Goal: Complete application form

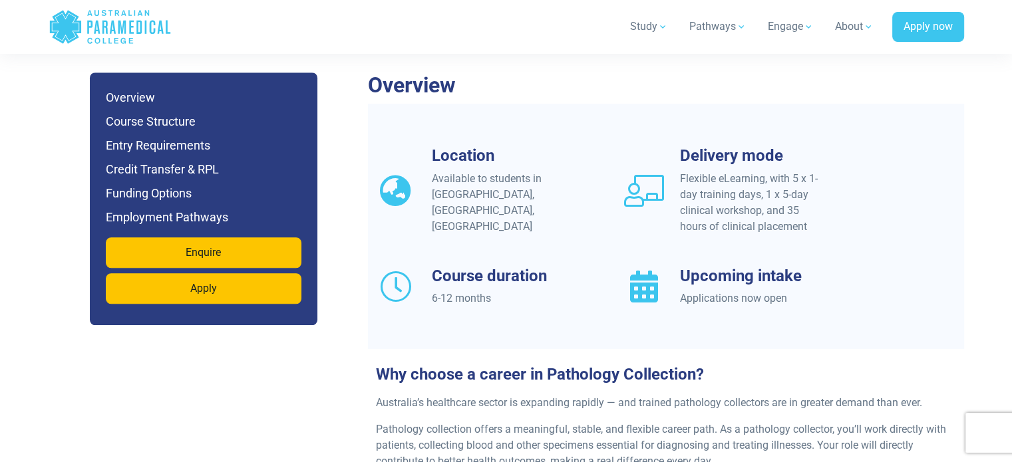
scroll to position [1131, 0]
click at [489, 175] on div "Available to students in [GEOGRAPHIC_DATA], [GEOGRAPHIC_DATA], [GEOGRAPHIC_DATA]" at bounding box center [504, 202] width 144 height 64
click at [745, 210] on div "Flexible eLearning, with 5 x 1-day training days, 1 x 5-day clinical workshop, …" at bounding box center [752, 202] width 144 height 64
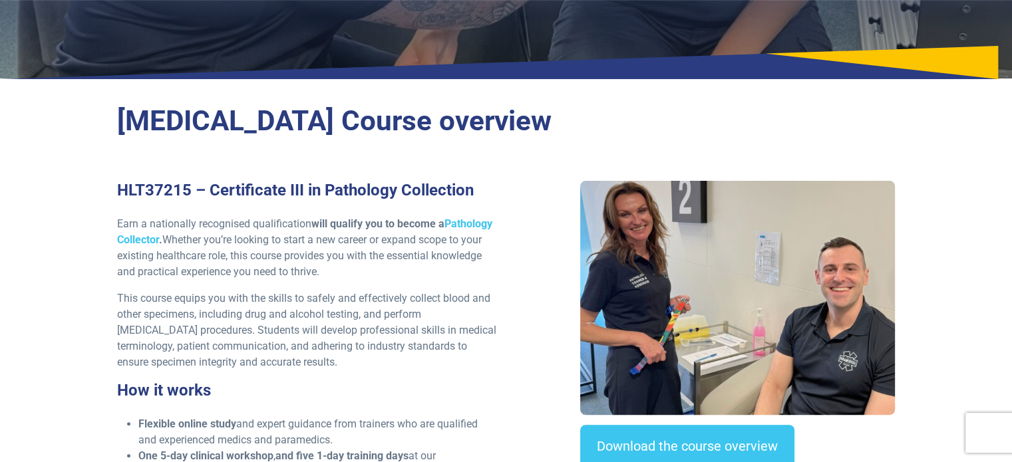
scroll to position [0, 0]
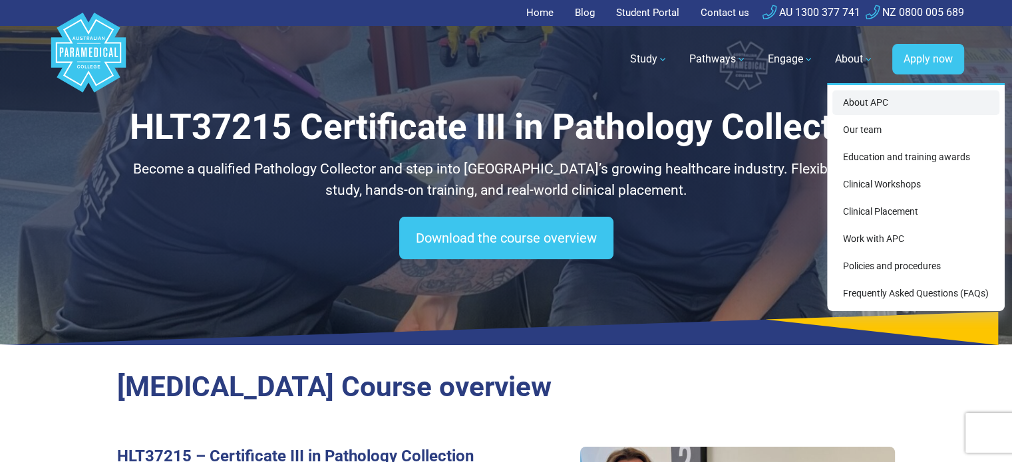
click at [867, 100] on link "About APC" at bounding box center [915, 102] width 167 height 25
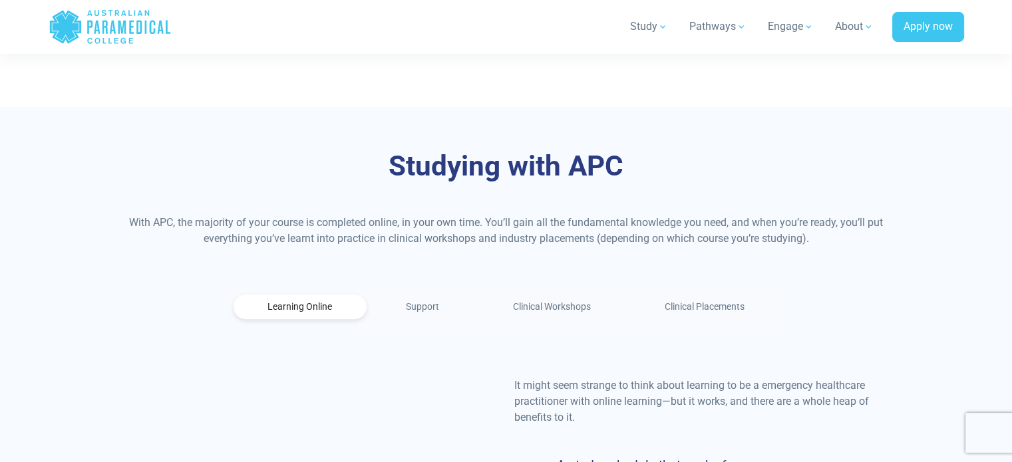
scroll to position [798, 0]
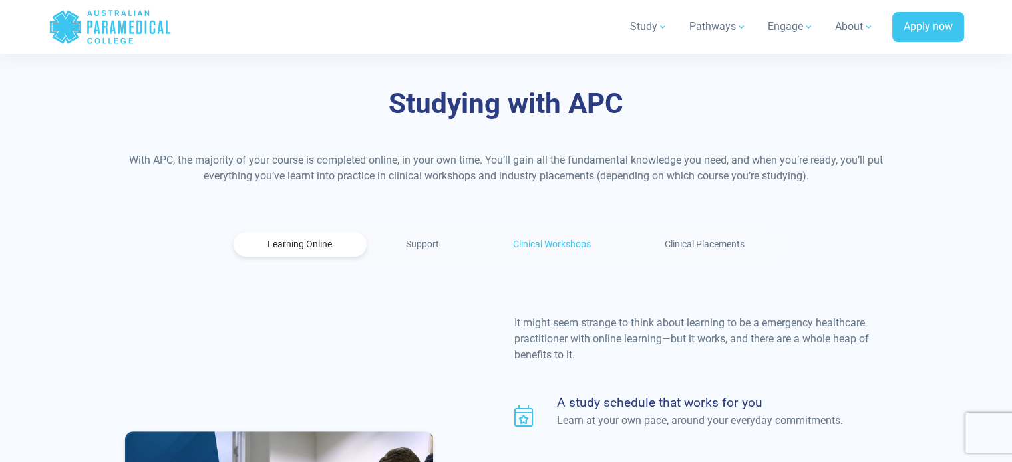
click at [577, 232] on link "Clinical Workshops" at bounding box center [552, 244] width 146 height 25
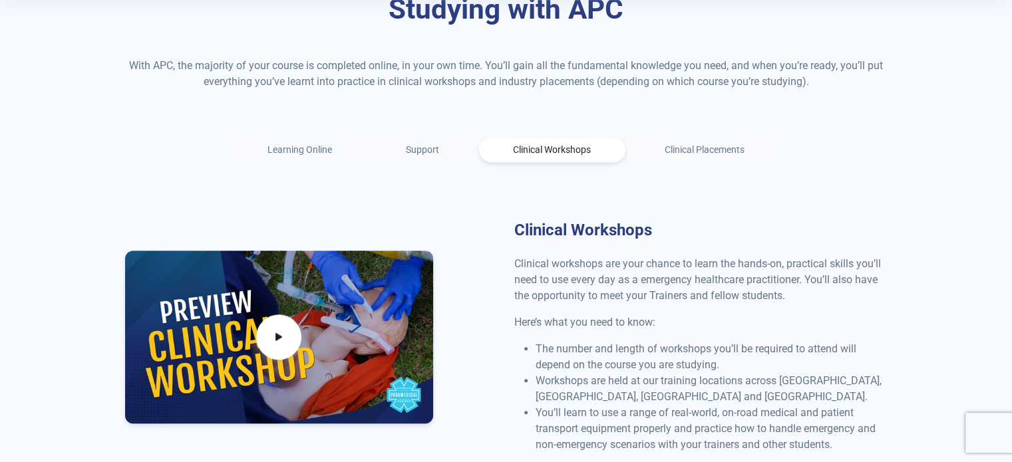
scroll to position [0, 0]
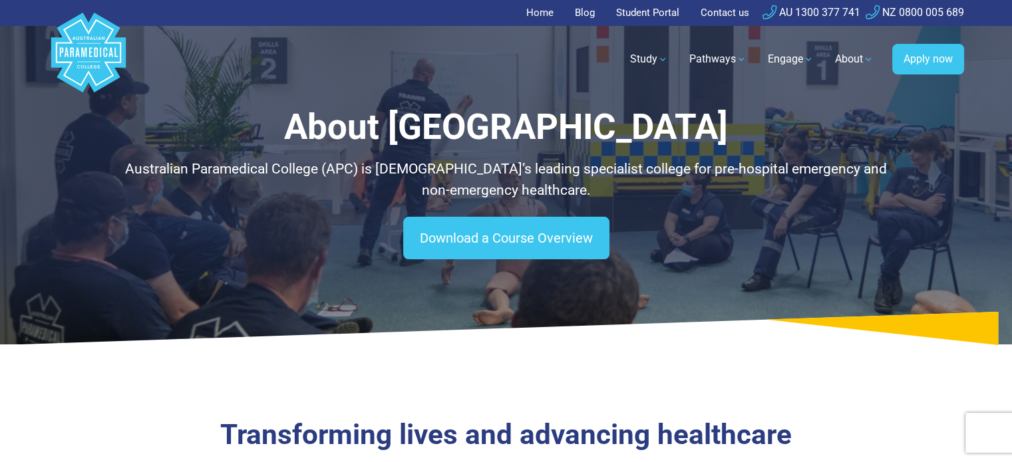
drag, startPoint x: 535, startPoint y: 17, endPoint x: 561, endPoint y: 15, distance: 26.0
click at [535, 17] on link "Home" at bounding box center [543, 13] width 35 height 26
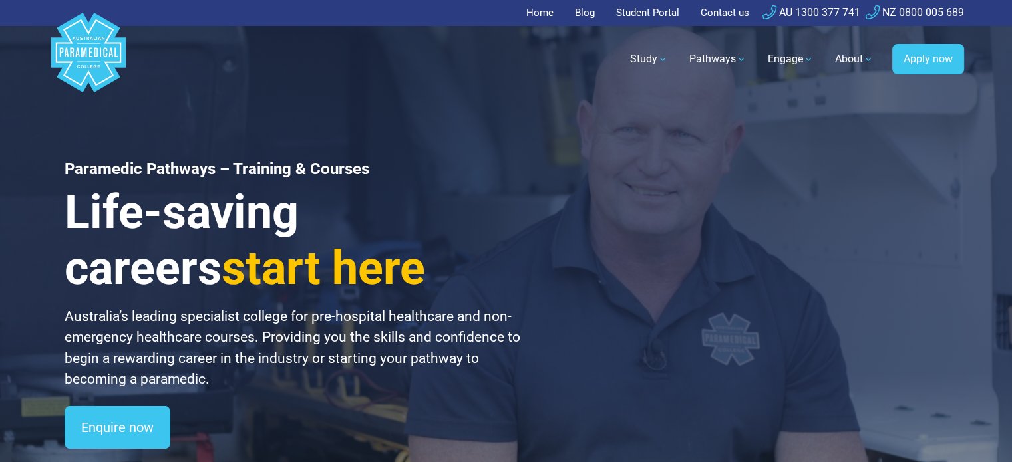
drag, startPoint x: 0, startPoint y: 0, endPoint x: 722, endPoint y: 9, distance: 722.5
click at [722, 9] on link "Contact us" at bounding box center [724, 13] width 65 height 26
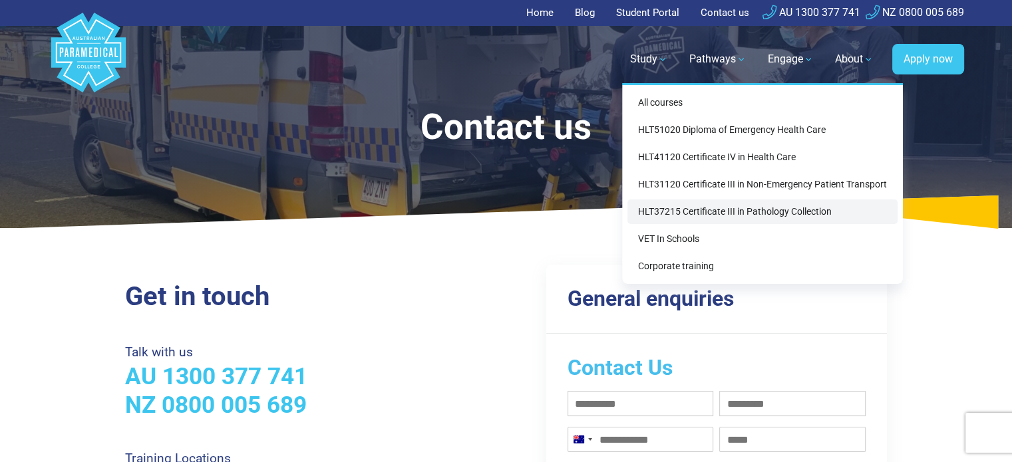
click at [677, 211] on link "HLT37215 Certificate III in Pathology Collection" at bounding box center [762, 212] width 270 height 25
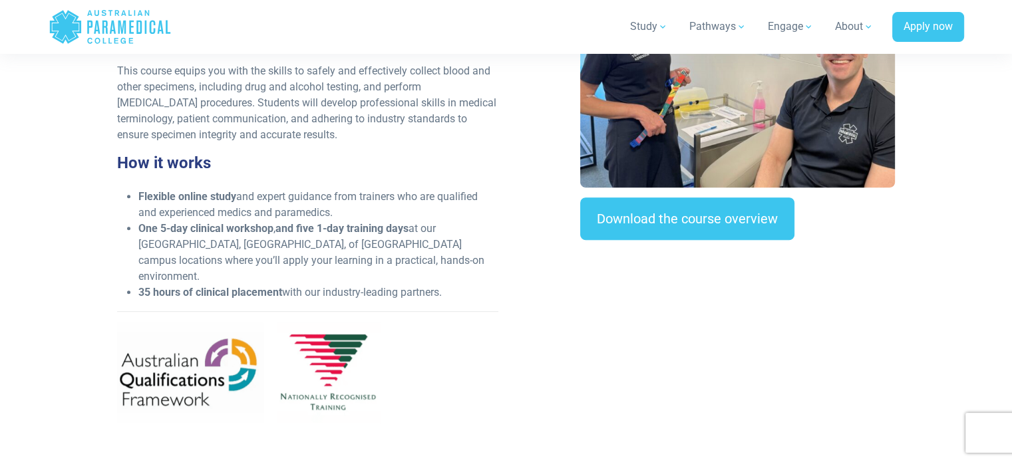
scroll to position [466, 0]
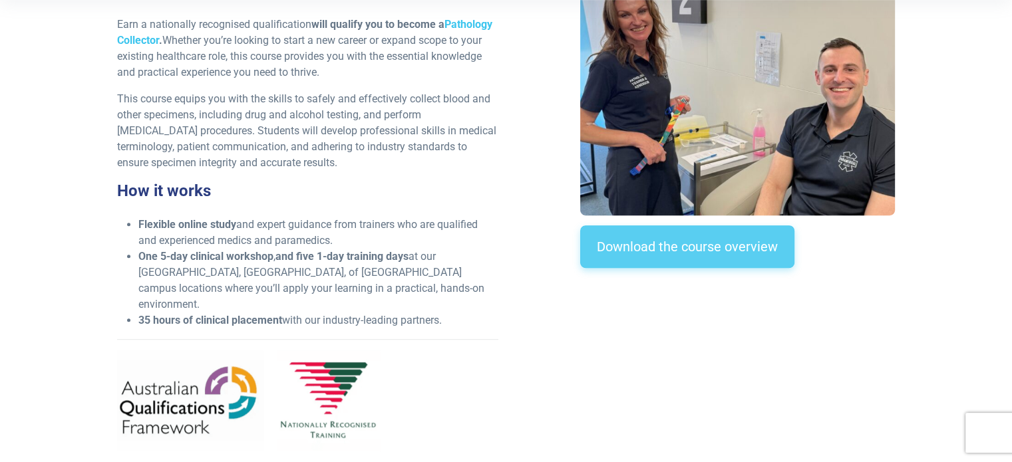
click at [718, 251] on link "Download the course overview" at bounding box center [687, 247] width 214 height 43
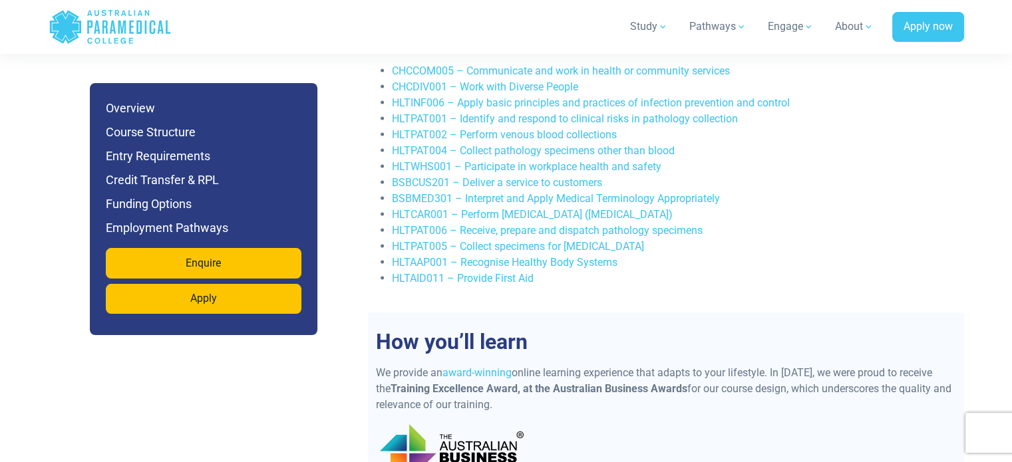
scroll to position [2614, 0]
click at [205, 180] on h6 "Credit Transfer & RPL" at bounding box center [204, 180] width 196 height 19
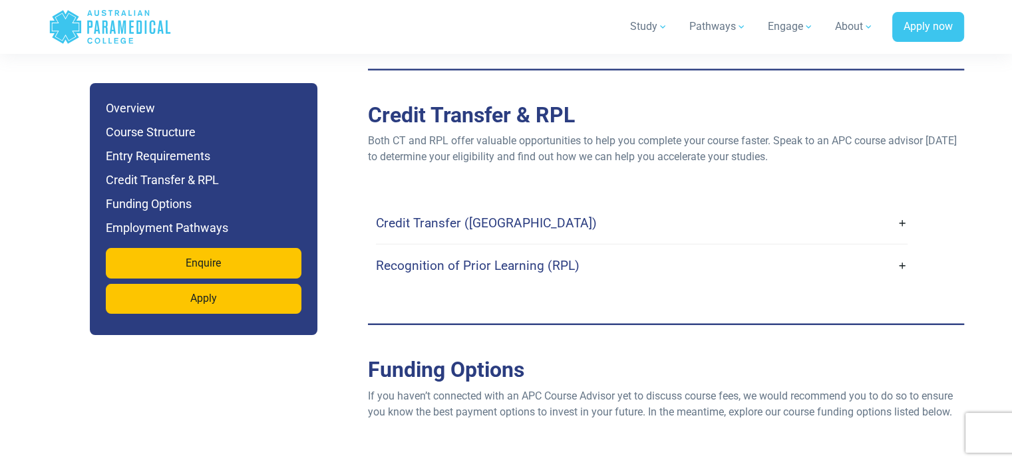
scroll to position [3461, 0]
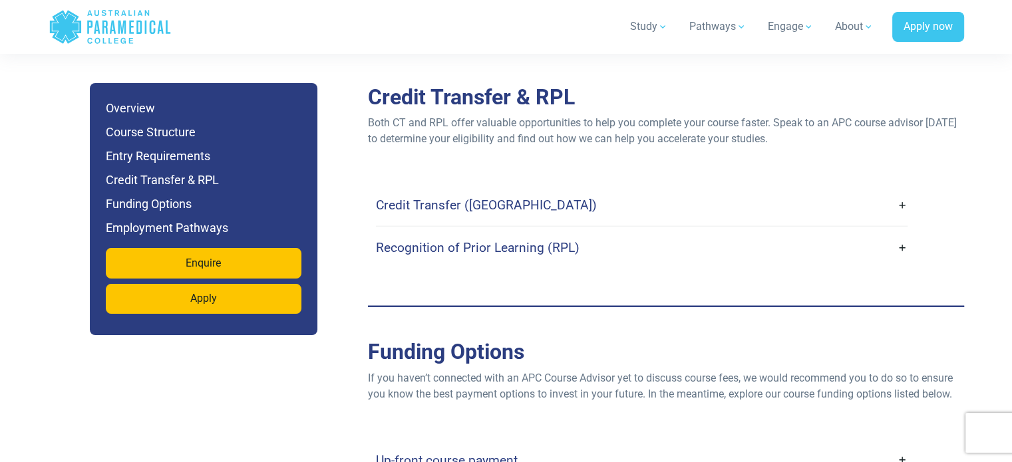
click at [901, 190] on link "Credit Transfer ([GEOGRAPHIC_DATA])" at bounding box center [642, 205] width 532 height 31
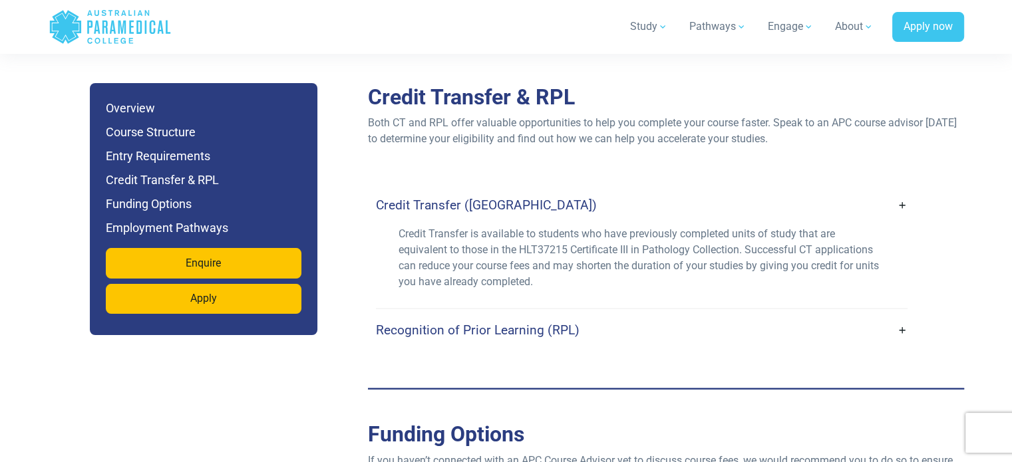
click at [901, 190] on link "Credit Transfer ([GEOGRAPHIC_DATA])" at bounding box center [642, 205] width 532 height 31
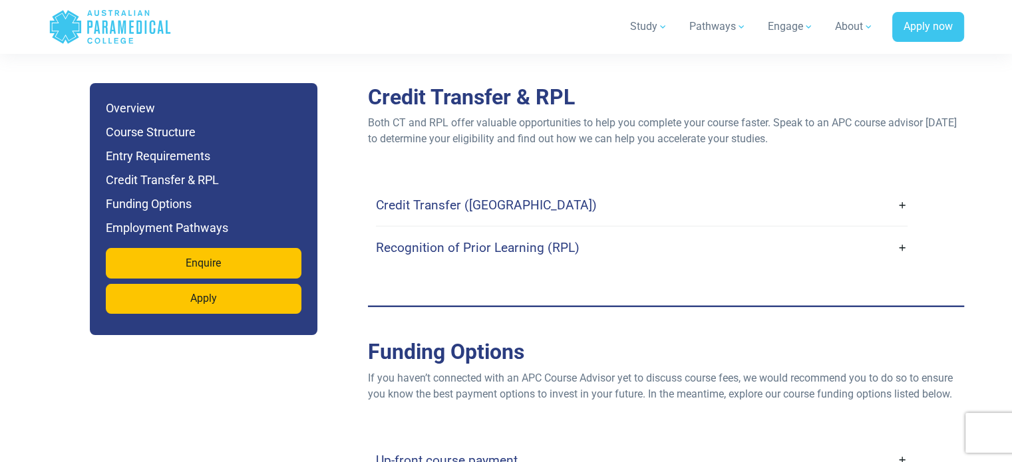
click at [901, 232] on link "Recognition of Prior Learning (RPL)" at bounding box center [642, 247] width 532 height 31
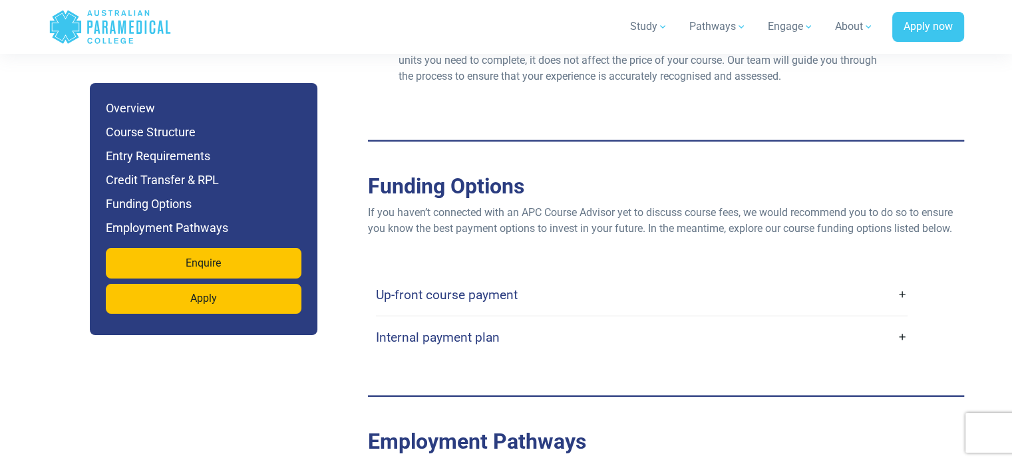
scroll to position [3727, 0]
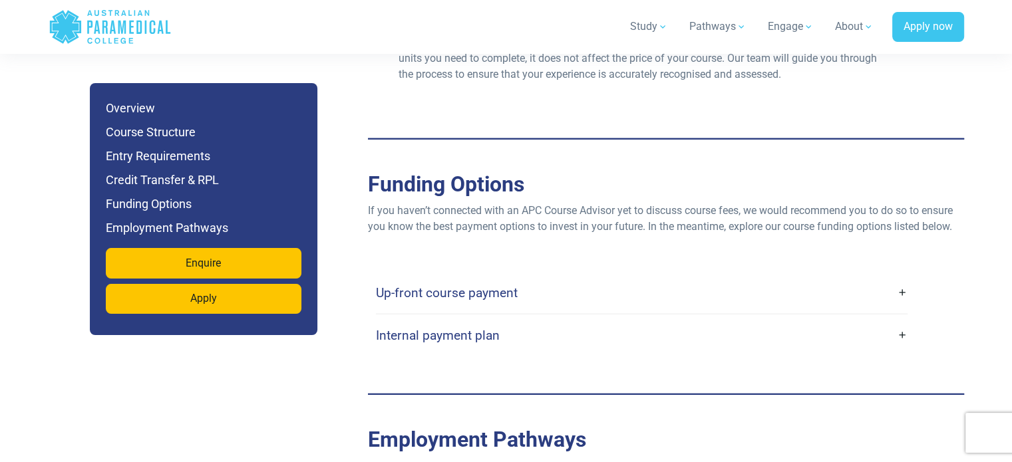
click at [903, 277] on link "Up-front course payment" at bounding box center [642, 292] width 532 height 31
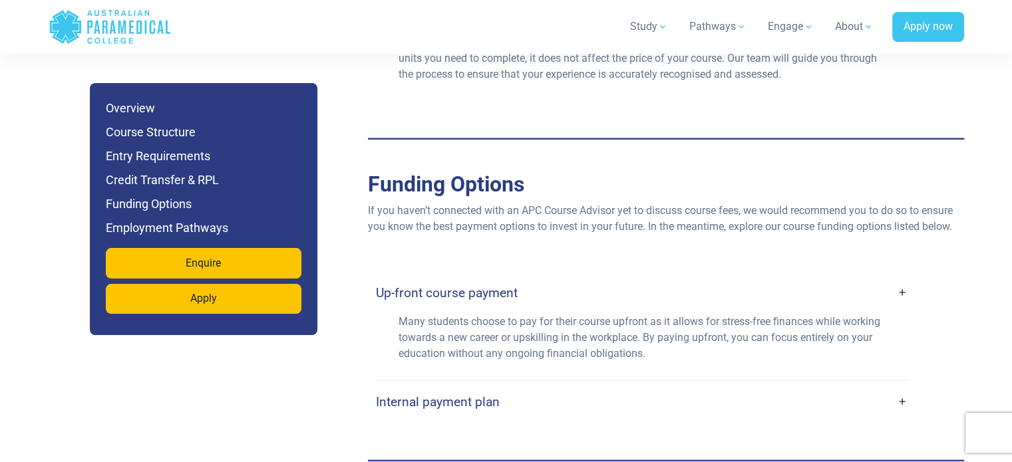
click at [902, 277] on link "Up-front course payment" at bounding box center [642, 292] width 532 height 31
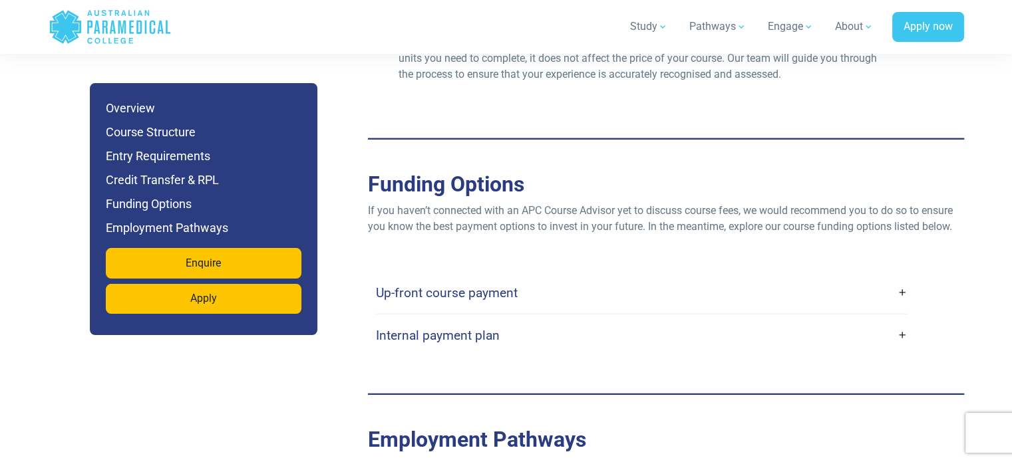
click at [905, 320] on link "Internal payment plan" at bounding box center [642, 335] width 532 height 31
click at [902, 320] on link "Internal payment plan" at bounding box center [642, 335] width 532 height 31
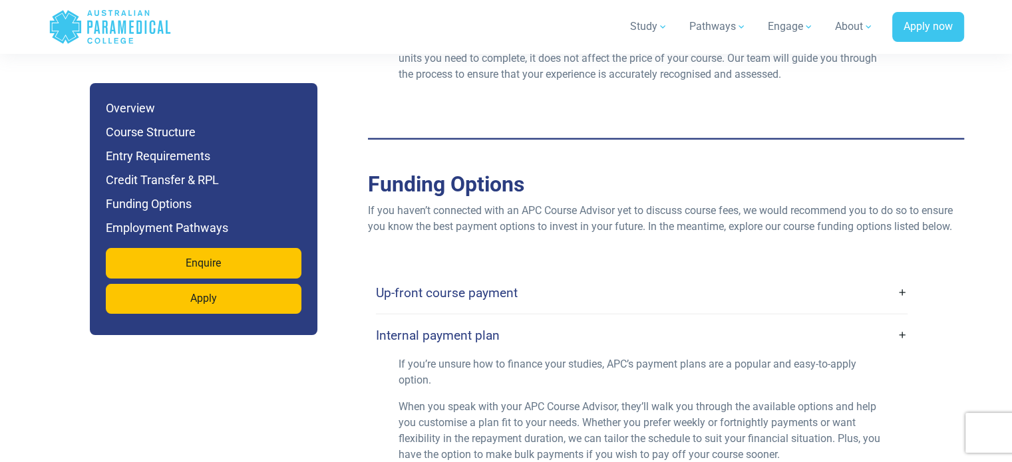
click at [901, 320] on link "Internal payment plan" at bounding box center [642, 335] width 532 height 31
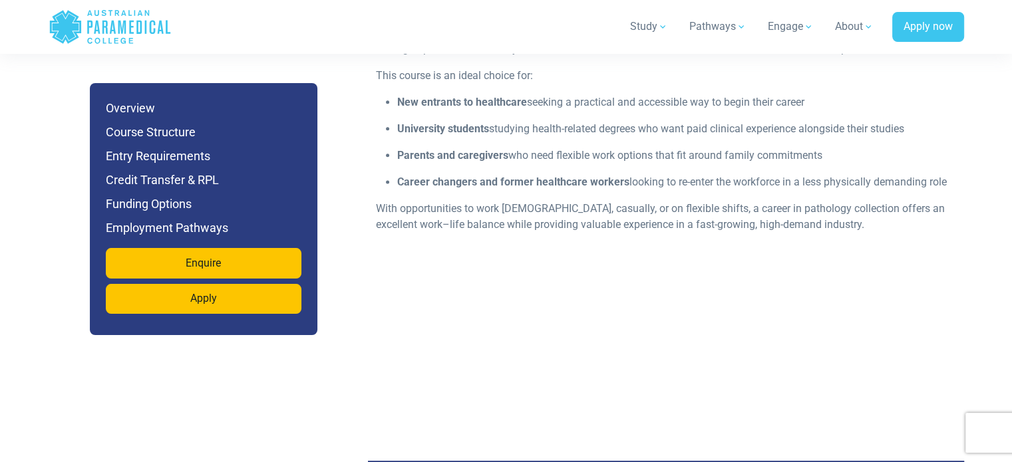
scroll to position [1732, 0]
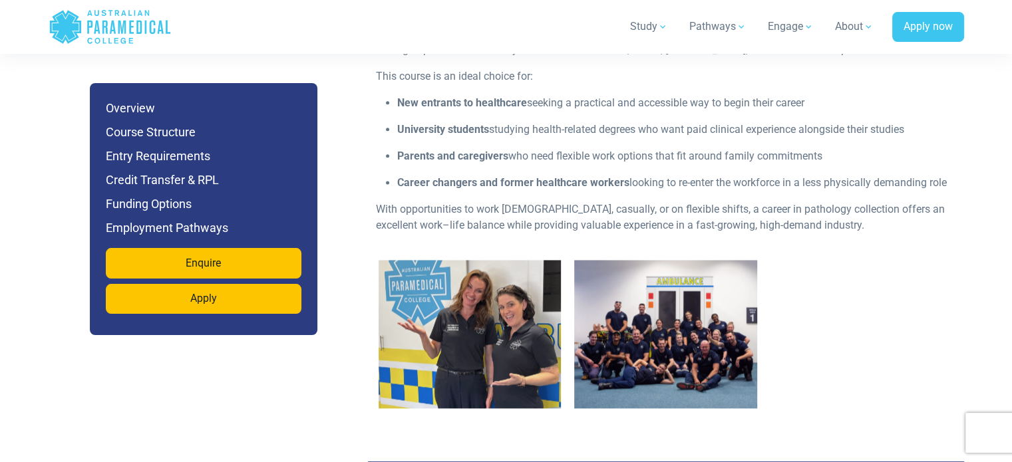
click at [705, 319] on img "2 / 2" at bounding box center [665, 334] width 183 height 148
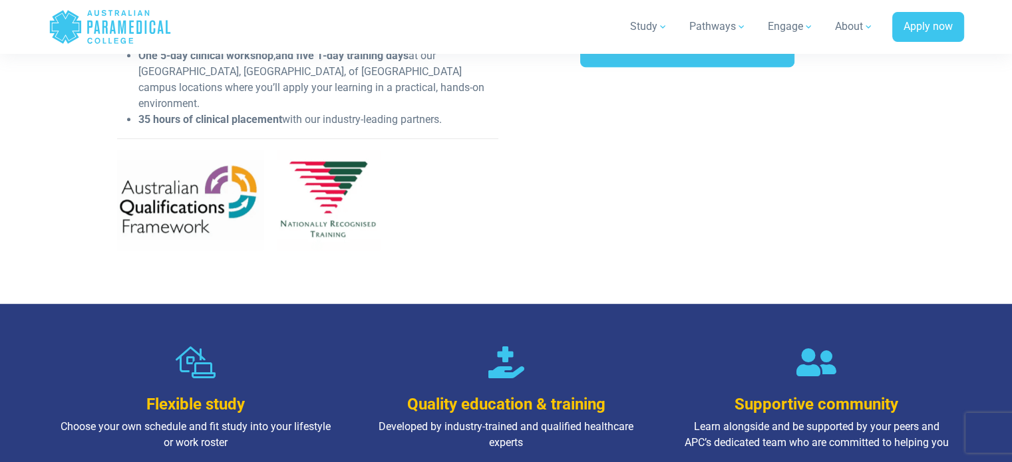
scroll to position [665, 0]
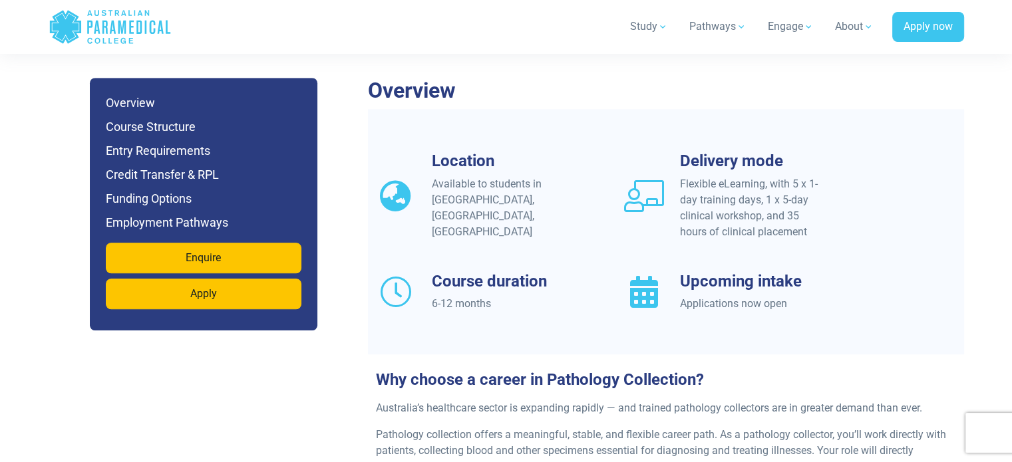
scroll to position [1131, 0]
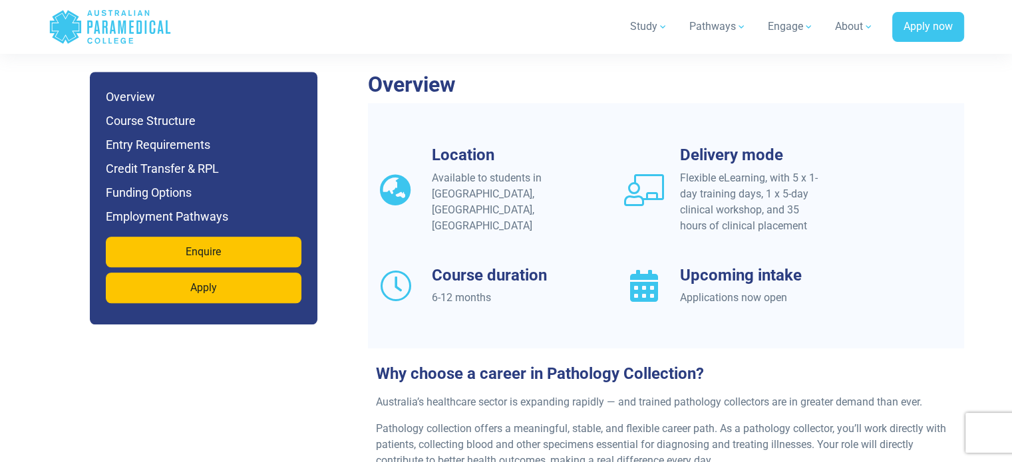
click at [766, 290] on div "Applications now open" at bounding box center [752, 298] width 144 height 16
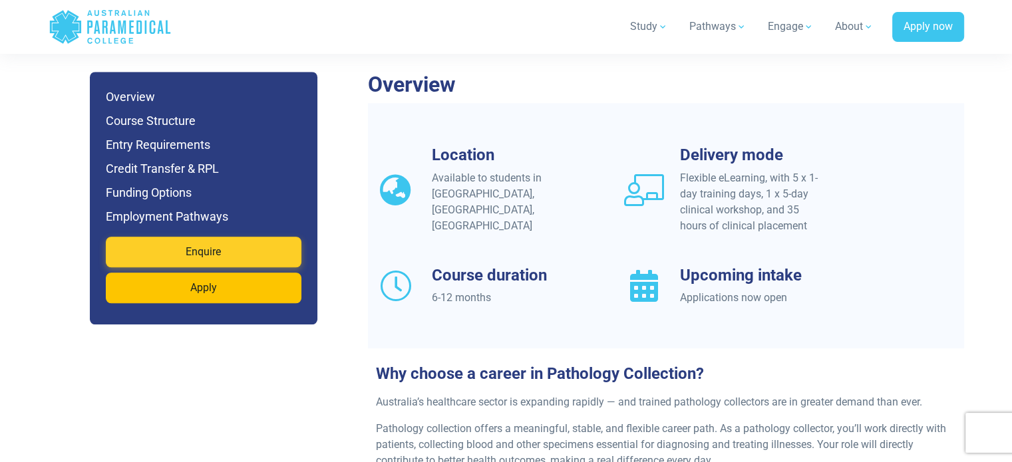
click at [227, 237] on link "Enquire" at bounding box center [204, 252] width 196 height 31
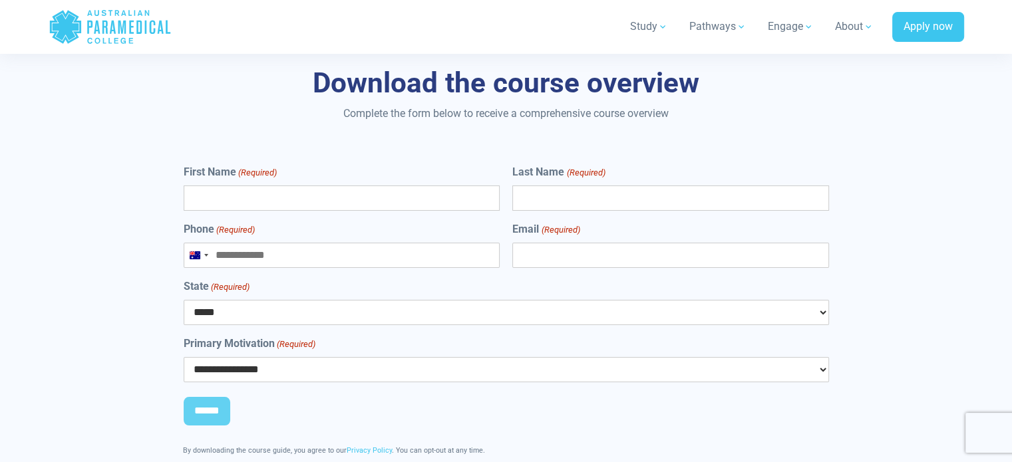
scroll to position [4876, 0]
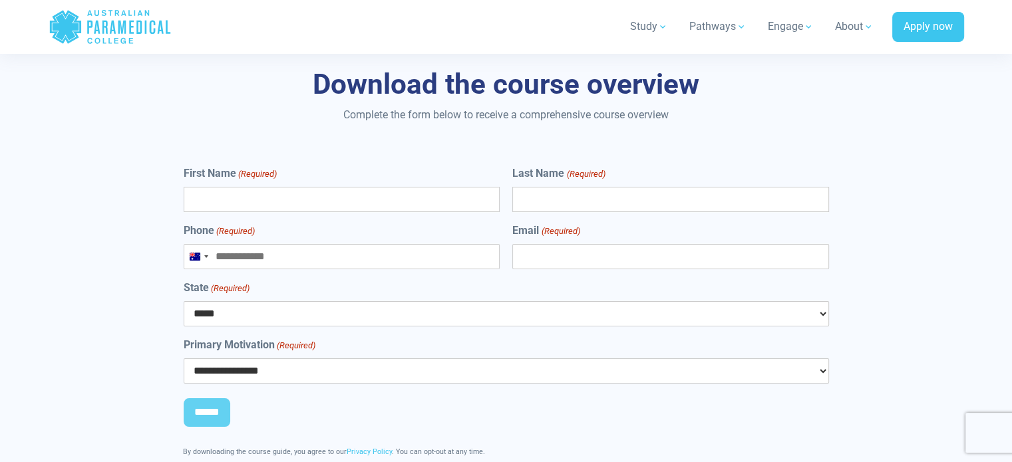
click at [330, 187] on input "First Name (Required)" at bounding box center [342, 199] width 316 height 25
type input "*"
click at [549, 187] on input "Last Name (Required)" at bounding box center [670, 199] width 316 height 25
type input "*"
click at [363, 244] on input "Phone (Required)" at bounding box center [342, 256] width 316 height 25
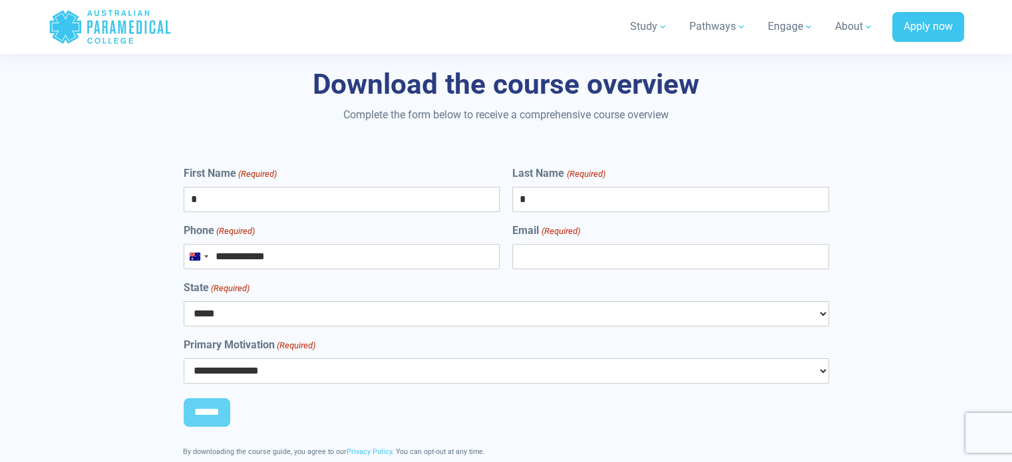
type input "**********"
select select "***"
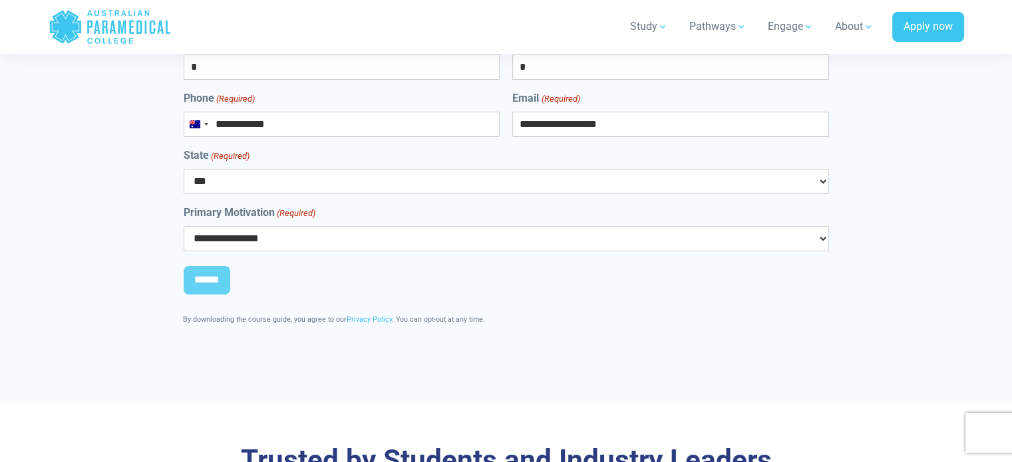
scroll to position [5009, 0]
click at [275, 226] on select "**********" at bounding box center [506, 238] width 645 height 25
select select "**********"
click at [184, 226] on select "**********" at bounding box center [506, 238] width 645 height 25
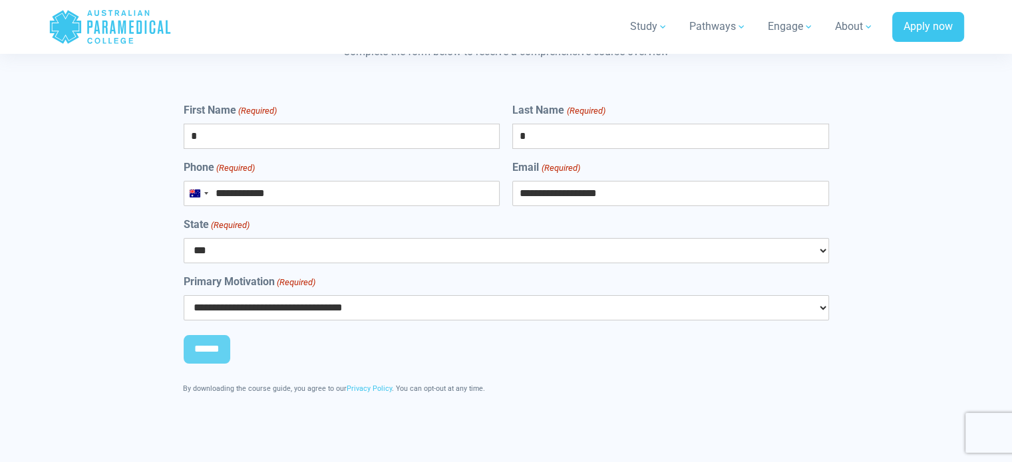
scroll to position [4943, 0]
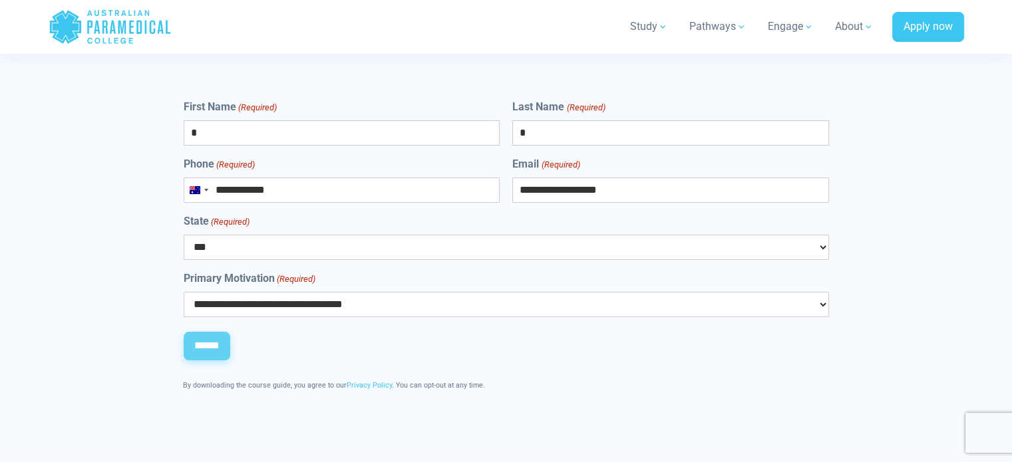
click at [222, 332] on input "******" at bounding box center [207, 346] width 47 height 29
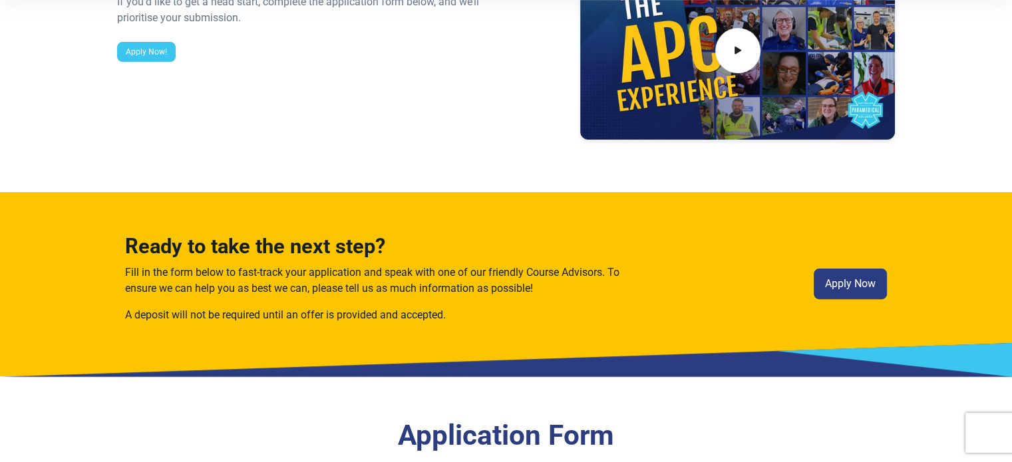
scroll to position [200, 0]
